Goal: Check status: Check status

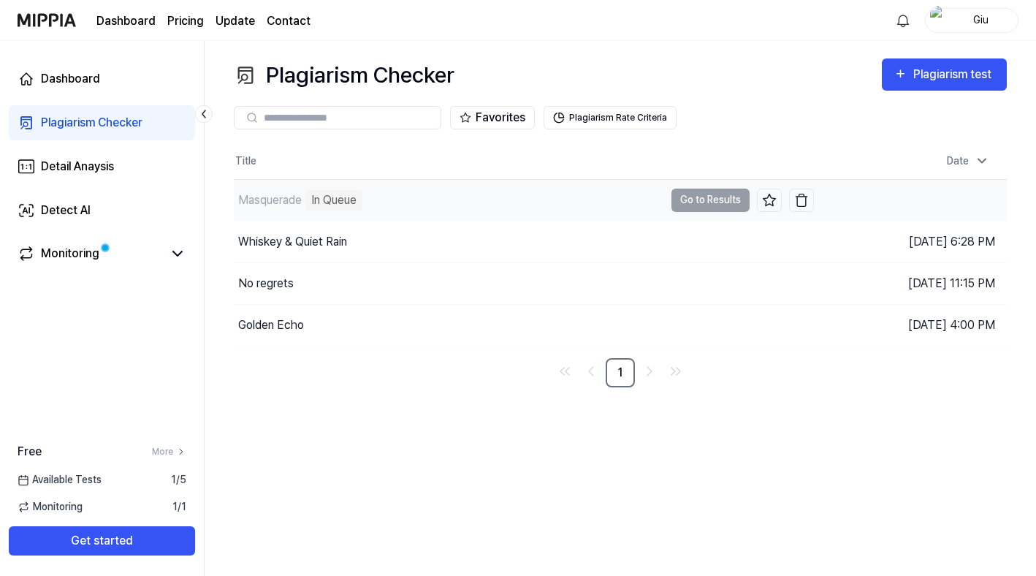
click at [308, 201] on div "In Queue" at bounding box center [333, 200] width 57 height 20
click at [689, 198] on td "Masquerade In Queue Go to Results" at bounding box center [524, 200] width 580 height 41
click at [334, 198] on div "In Queue" at bounding box center [333, 200] width 57 height 20
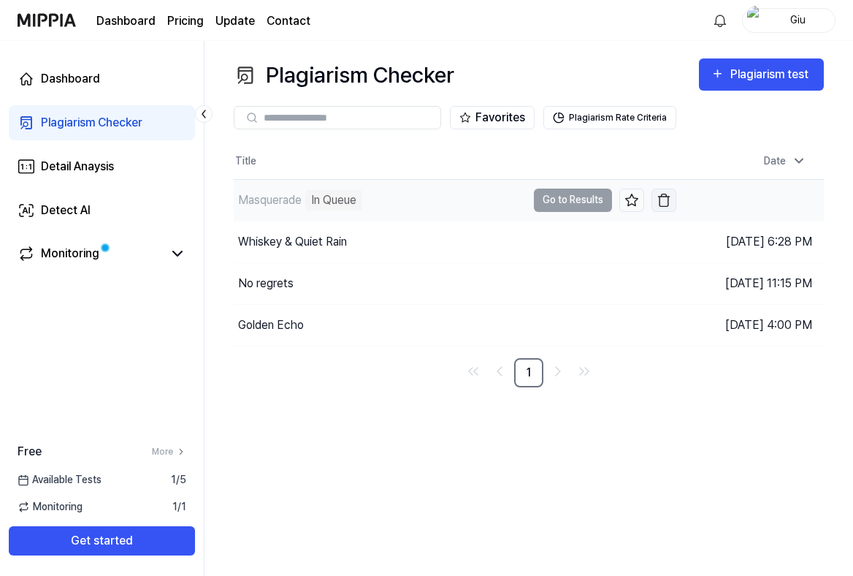
click at [661, 199] on img "button" at bounding box center [664, 200] width 15 height 15
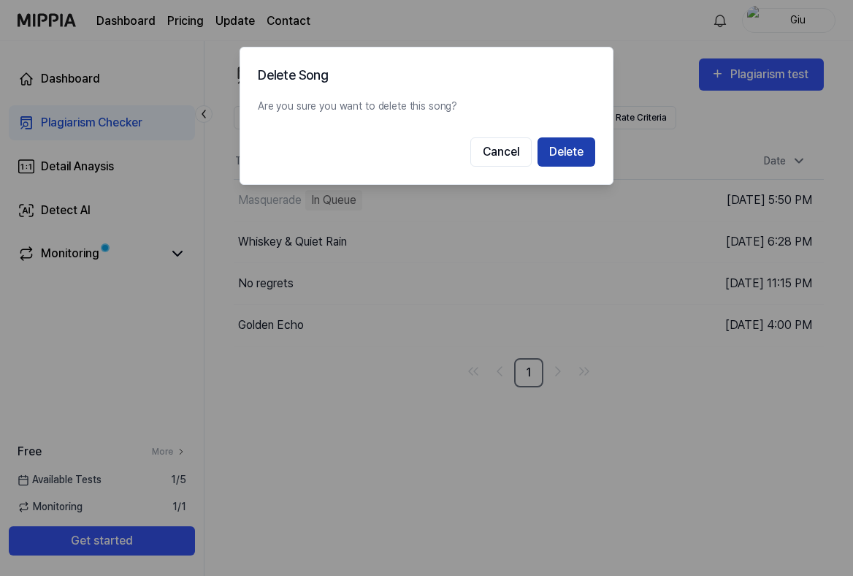
click at [572, 151] on button "Delete" at bounding box center [567, 151] width 58 height 29
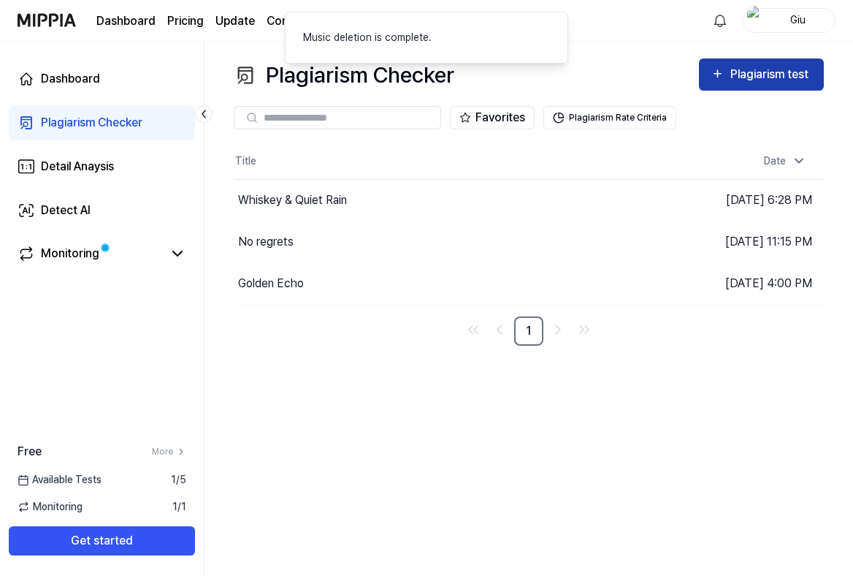
click at [758, 75] on div "Plagiarism test" at bounding box center [772, 74] width 82 height 19
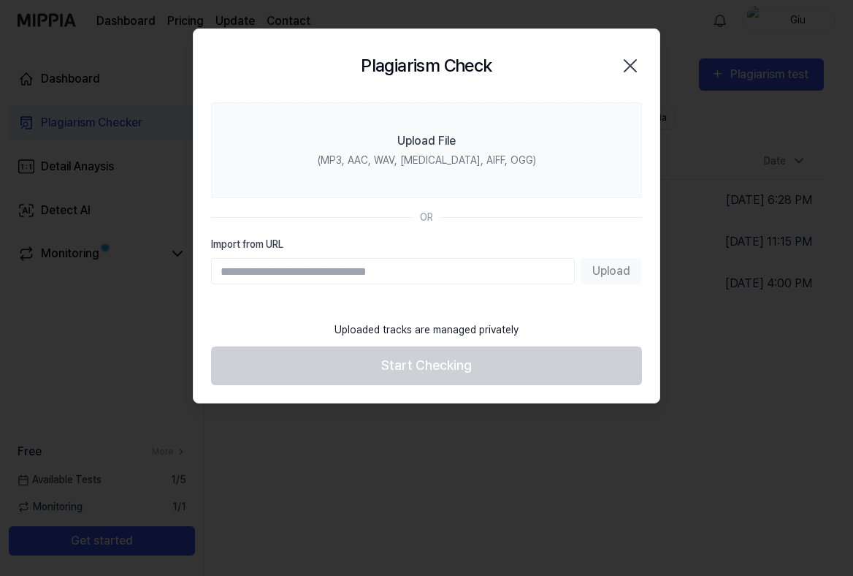
click at [630, 65] on icon "button" at bounding box center [630, 65] width 23 height 23
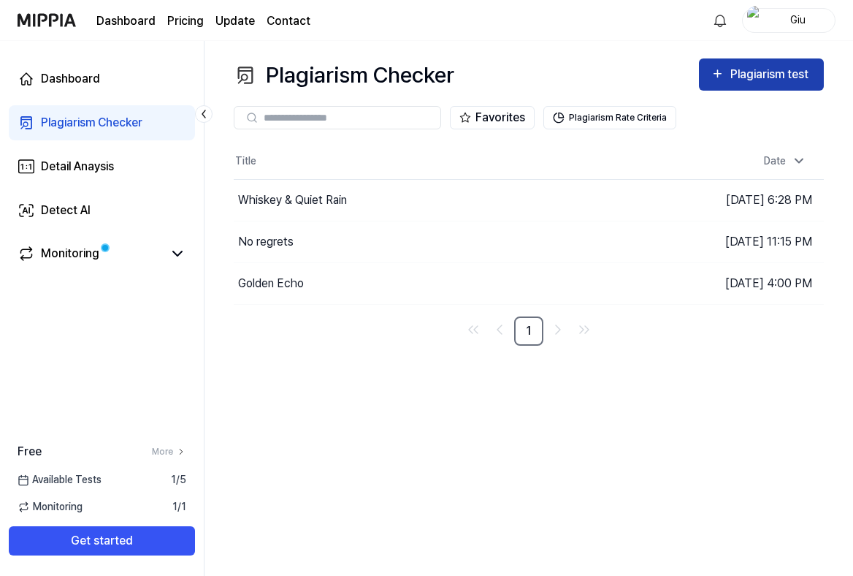
click at [737, 77] on div "Plagiarism test" at bounding box center [772, 74] width 82 height 19
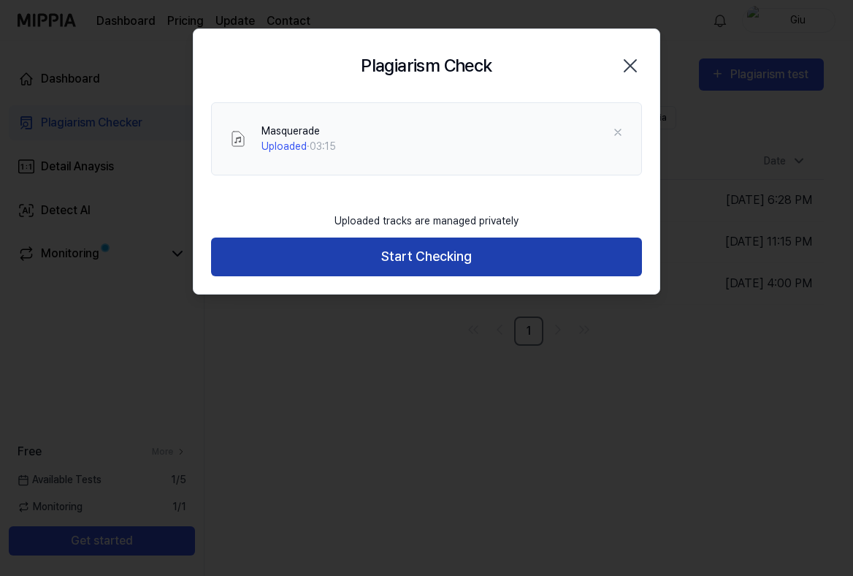
click at [408, 256] on button "Start Checking" at bounding box center [426, 256] width 431 height 39
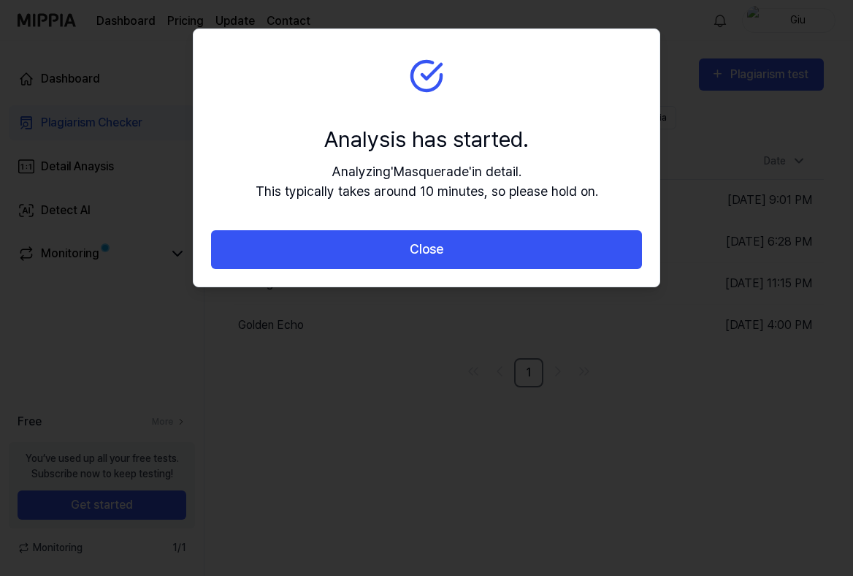
click at [408, 256] on button "Close" at bounding box center [426, 249] width 431 height 39
